Goal: Purchase product/service

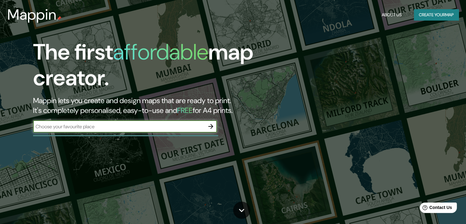
click at [193, 127] on input "text" at bounding box center [119, 126] width 172 height 7
type input "soweto"
click at [208, 127] on icon "button" at bounding box center [210, 126] width 7 height 7
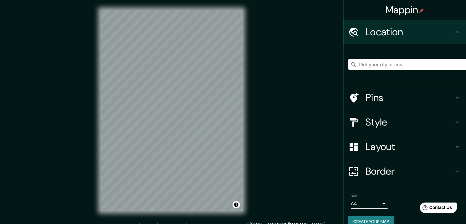
click at [390, 62] on input "Pick your city or area" at bounding box center [408, 64] width 118 height 11
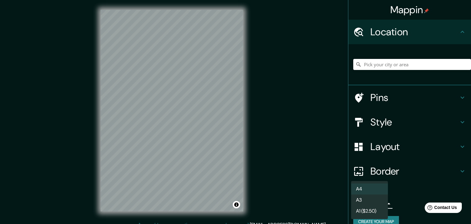
click at [379, 205] on body "Mappin Location Pins Style Layout Border Choose a border. Hint : you can make l…" at bounding box center [235, 112] width 471 height 224
click at [371, 200] on li "A3" at bounding box center [369, 199] width 37 height 11
type input "a4"
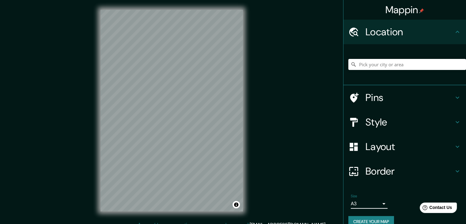
click at [384, 99] on h4 "Pins" at bounding box center [410, 97] width 88 height 12
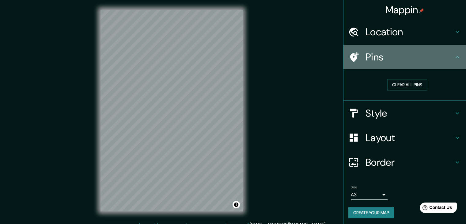
click at [406, 60] on h4 "Pins" at bounding box center [410, 57] width 88 height 12
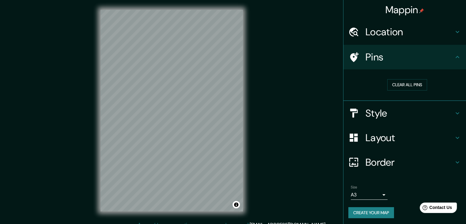
click at [411, 112] on h4 "Style" at bounding box center [410, 113] width 88 height 12
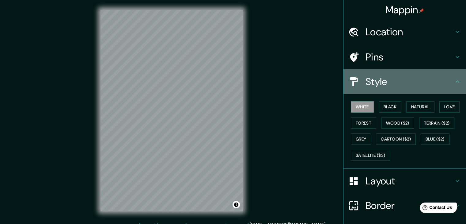
click at [395, 82] on h4 "Style" at bounding box center [410, 81] width 88 height 12
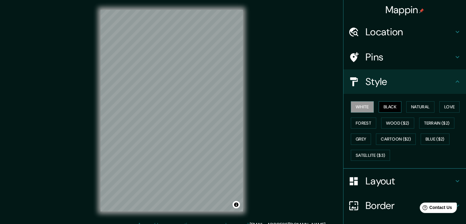
click at [395, 107] on button "Black" at bounding box center [390, 106] width 23 height 11
click at [362, 107] on button "White" at bounding box center [362, 106] width 23 height 11
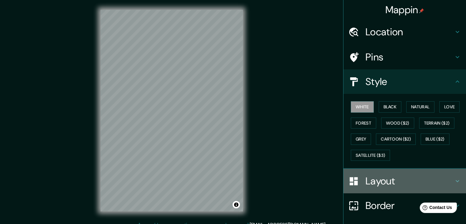
click at [387, 184] on h4 "Layout" at bounding box center [410, 181] width 88 height 12
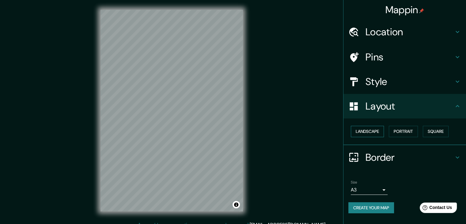
click at [375, 132] on button "Landscape" at bounding box center [367, 131] width 33 height 11
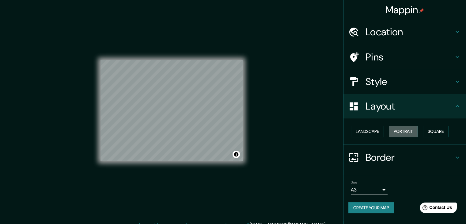
click at [402, 130] on button "Portrait" at bounding box center [403, 131] width 29 height 11
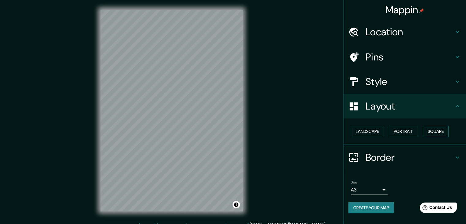
click at [430, 130] on button "Square" at bounding box center [436, 131] width 26 height 11
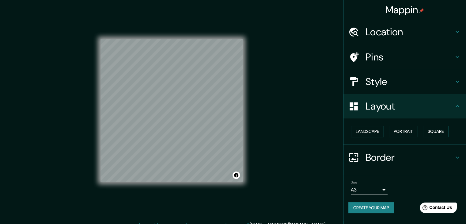
click at [371, 133] on button "Landscape" at bounding box center [367, 131] width 33 height 11
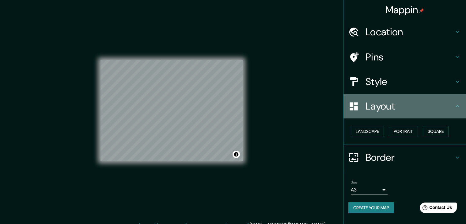
click at [414, 100] on h4 "Layout" at bounding box center [410, 106] width 88 height 12
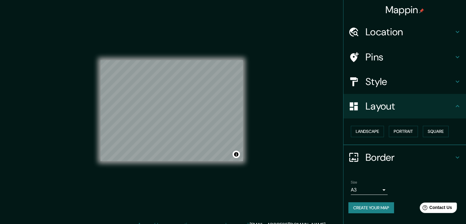
click at [403, 165] on div "Border" at bounding box center [405, 157] width 123 height 25
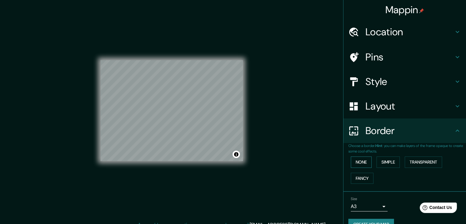
click at [361, 162] on button "None" at bounding box center [361, 161] width 21 height 11
click at [380, 161] on button "Simple" at bounding box center [388, 161] width 23 height 11
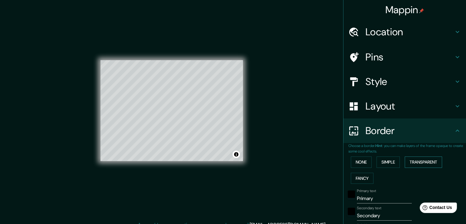
click at [429, 163] on button "Transparent" at bounding box center [423, 161] width 37 height 11
click at [362, 182] on button "Fancy" at bounding box center [362, 178] width 23 height 11
click at [358, 163] on button "None" at bounding box center [361, 161] width 21 height 11
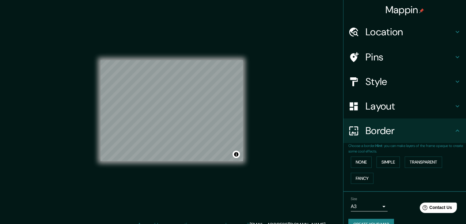
click at [379, 26] on h4 "Location" at bounding box center [410, 32] width 88 height 12
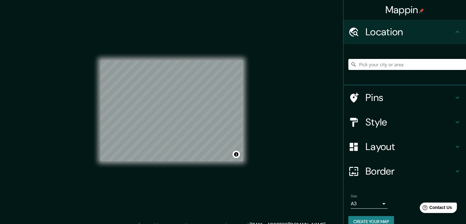
click at [374, 63] on input "Pick your city or area" at bounding box center [408, 64] width 118 height 11
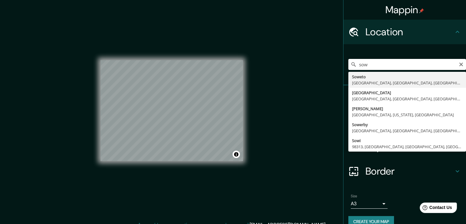
type input "[GEOGRAPHIC_DATA], [GEOGRAPHIC_DATA], [GEOGRAPHIC_DATA], [GEOGRAPHIC_DATA]"
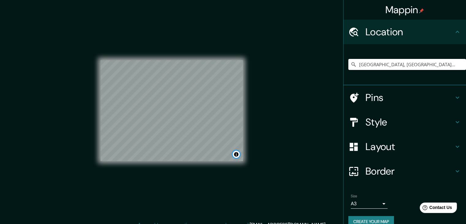
click at [238, 154] on button "Toggle attribution" at bounding box center [236, 154] width 7 height 7
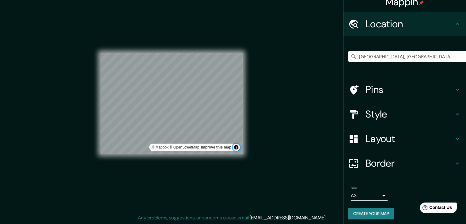
scroll to position [10, 0]
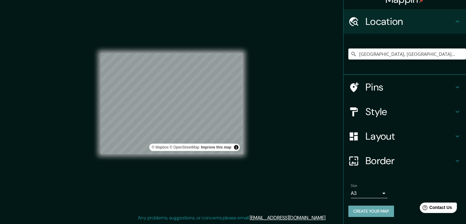
click at [356, 207] on button "Create your map" at bounding box center [372, 210] width 46 height 11
click at [258, 110] on div "Mappin Location [GEOGRAPHIC_DATA], [GEOGRAPHIC_DATA], [GEOGRAPHIC_DATA], [GEOGR…" at bounding box center [233, 108] width 466 height 231
click at [260, 109] on div "Mappin Location [GEOGRAPHIC_DATA], [GEOGRAPHIC_DATA], [GEOGRAPHIC_DATA], [GEOGR…" at bounding box center [233, 108] width 466 height 231
click at [227, 97] on div at bounding box center [226, 95] width 5 height 5
click at [179, 75] on div at bounding box center [180, 76] width 5 height 5
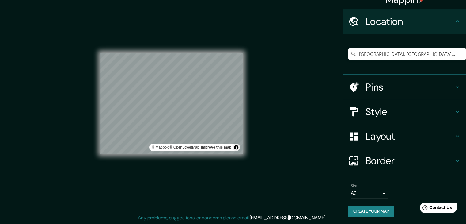
drag, startPoint x: 250, startPoint y: 95, endPoint x: 259, endPoint y: 57, distance: 39.0
click at [259, 57] on div "Mappin Location [GEOGRAPHIC_DATA], [GEOGRAPHIC_DATA], [GEOGRAPHIC_DATA], [GEOGR…" at bounding box center [233, 108] width 466 height 231
